Goal: Find specific page/section

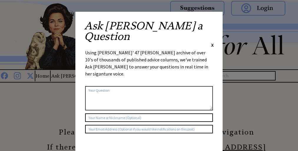
click at [149, 49] on div "Using [PERSON_NAME]' 47 [PERSON_NAME] archive of over 10's of thousands of publ…" at bounding box center [149, 66] width 128 height 34
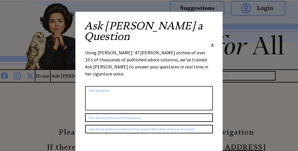
click at [149, 49] on div "Using [PERSON_NAME]' 47 [PERSON_NAME] archive of over 10's of thousands of publ…" at bounding box center [149, 66] width 128 height 34
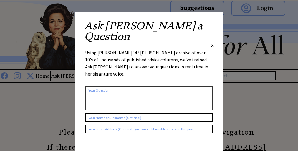
click at [149, 49] on div "Using [PERSON_NAME]' 47 [PERSON_NAME] archive of over 10's of thousands of publ…" at bounding box center [149, 66] width 128 height 34
